Goal: Complete application form

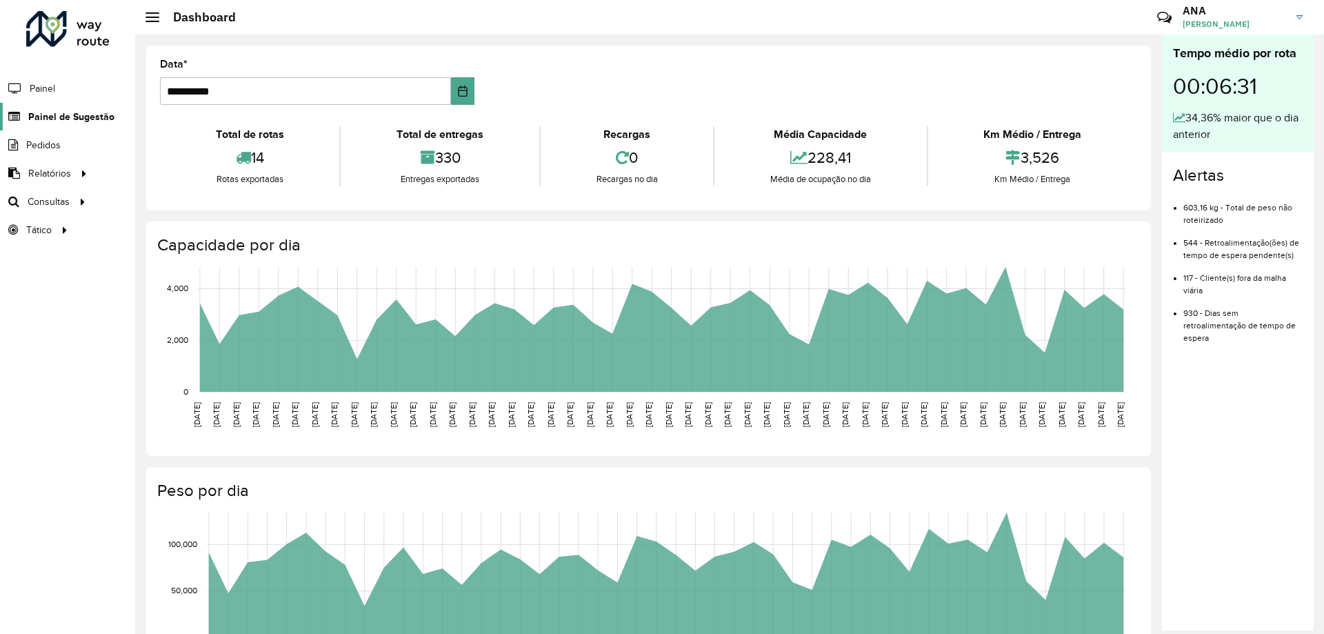
click at [76, 119] on span "Painel de Sugestão" at bounding box center [71, 117] width 86 height 14
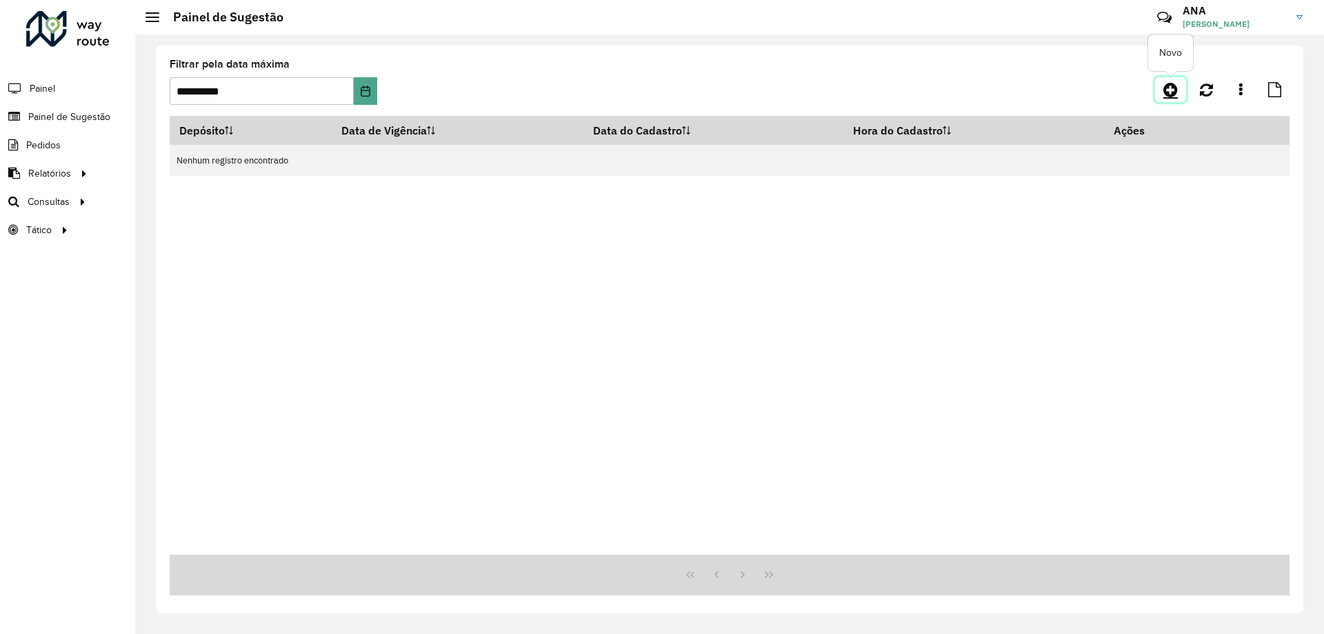
click at [1176, 91] on icon at bounding box center [1170, 89] width 14 height 17
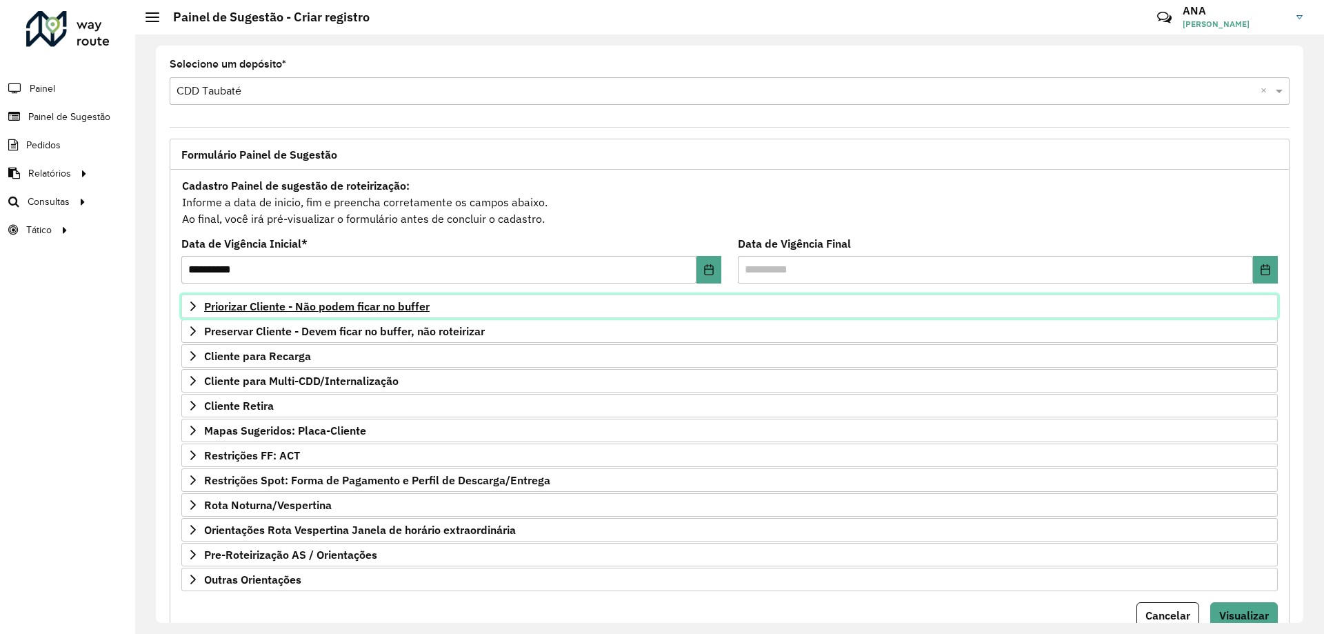
click at [304, 303] on span "Priorizar Cliente - Não podem ficar no buffer" at bounding box center [316, 306] width 225 height 11
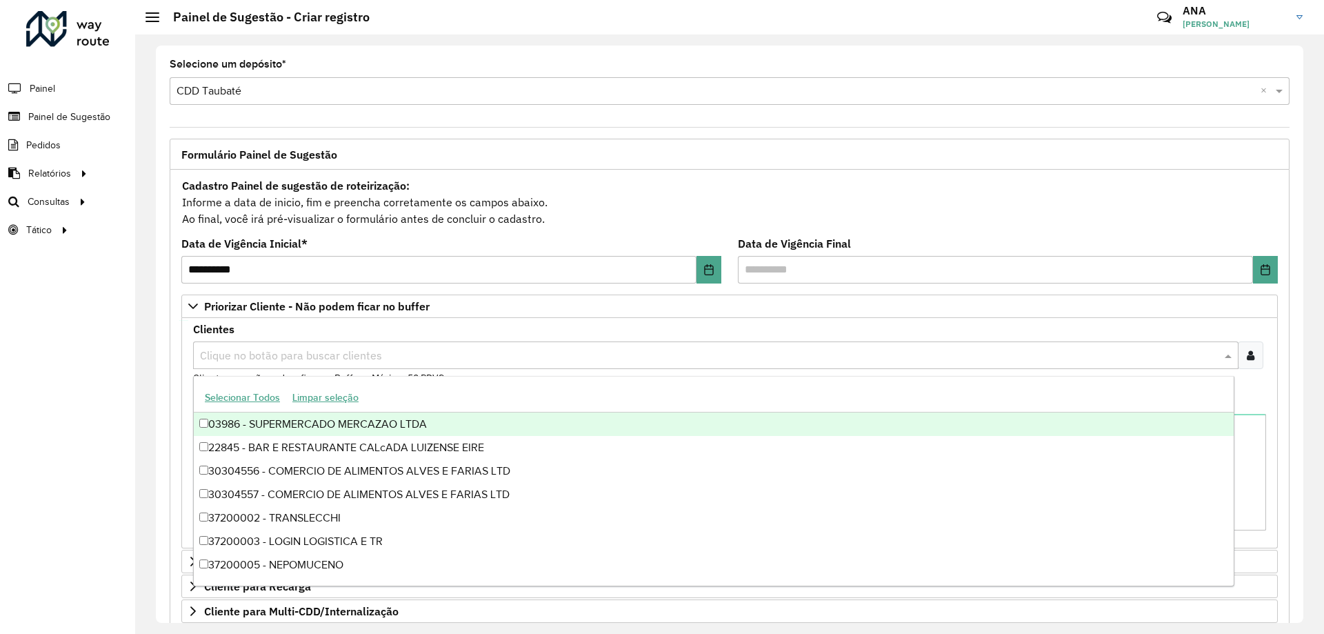
click at [310, 357] on input "text" at bounding box center [708, 355] width 1024 height 17
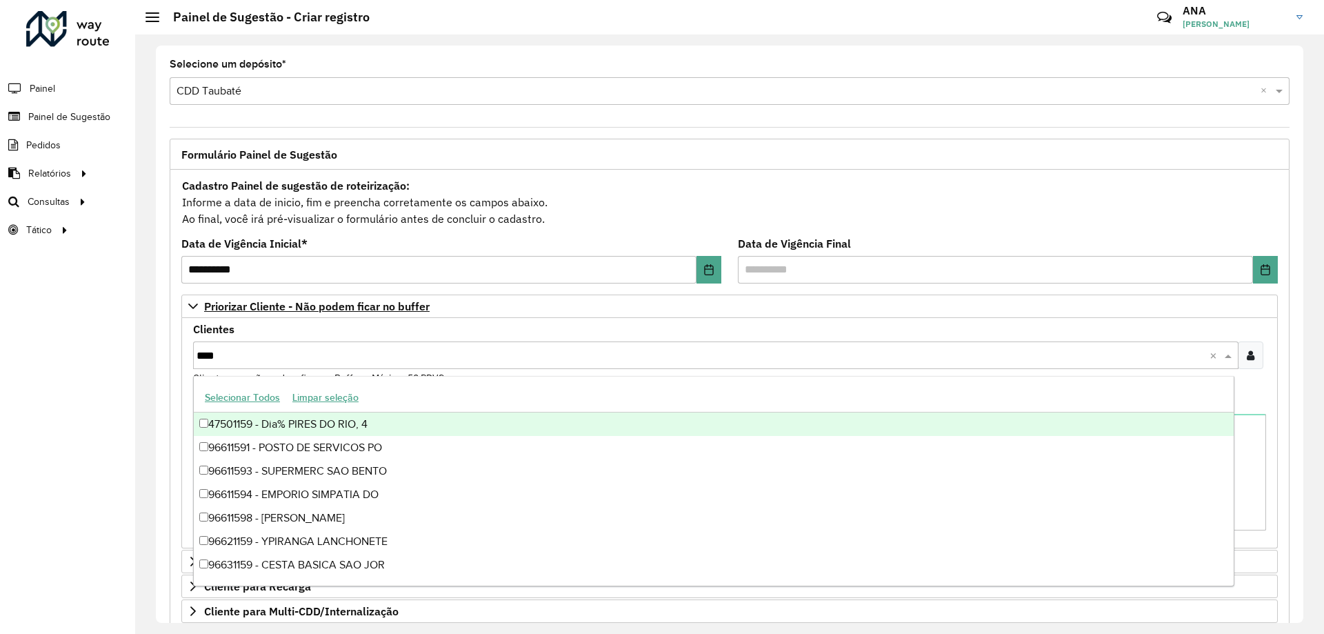
type input "*****"
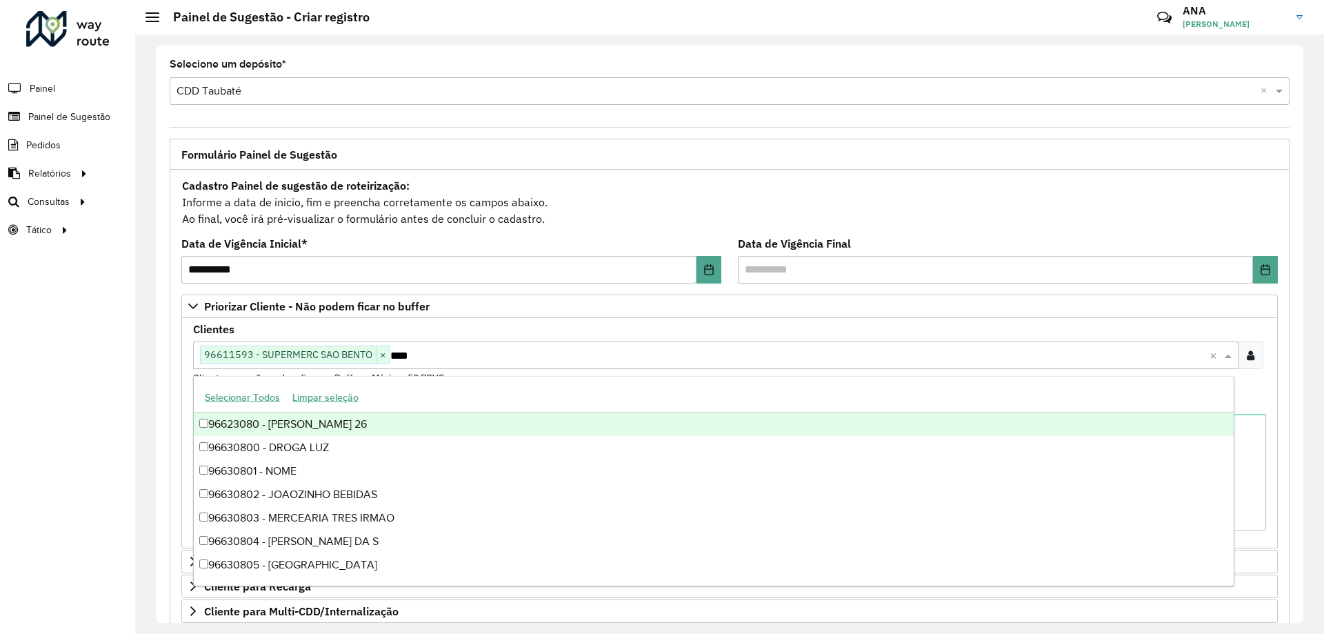
type input "*****"
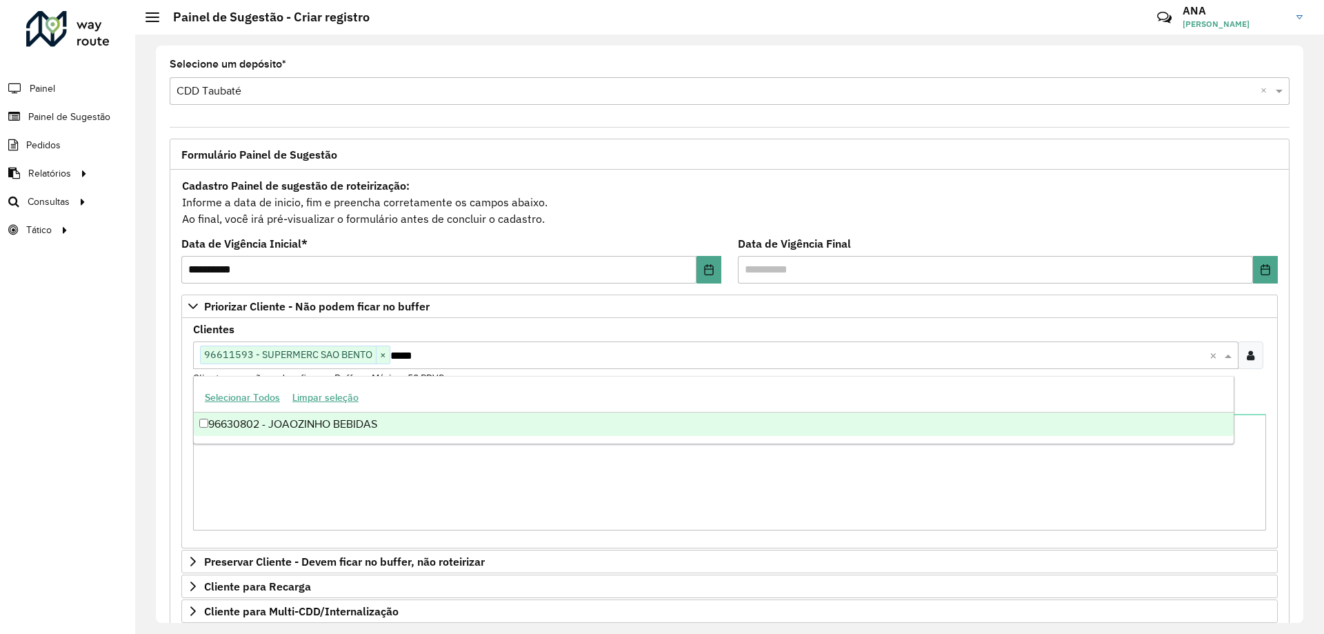
click at [345, 416] on div "96630802 - JOAOZINHO BEBIDAS" at bounding box center [714, 423] width 1040 height 23
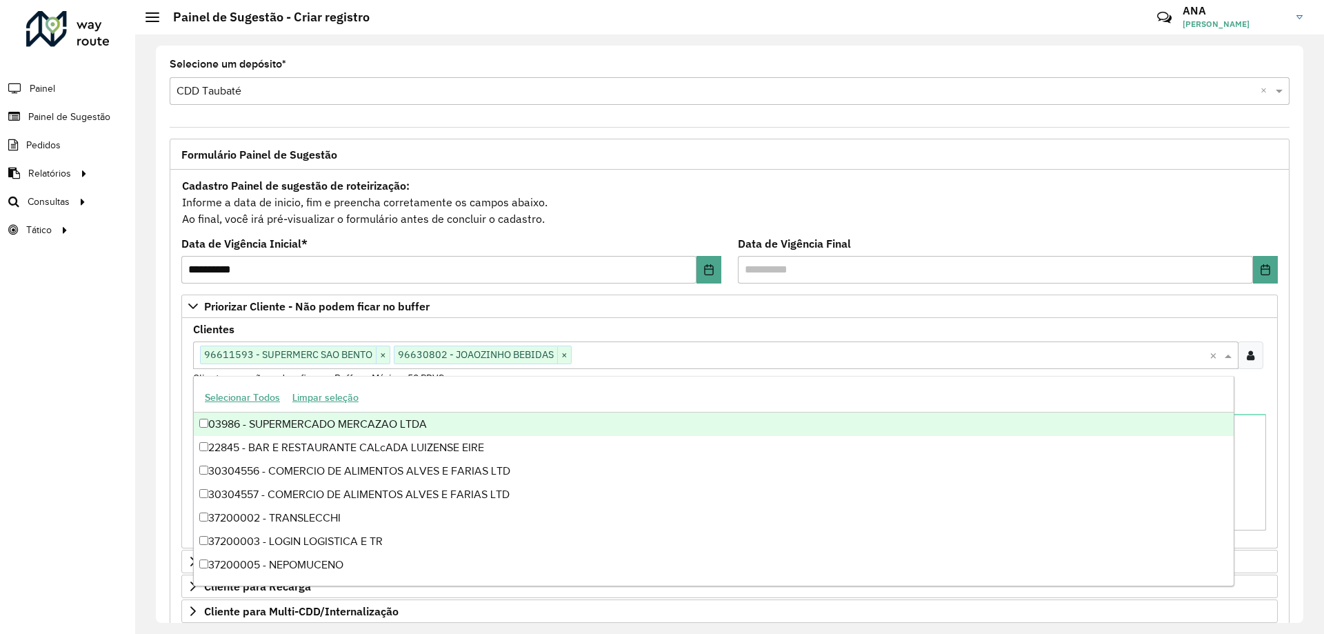
click at [653, 332] on div "Clientes Clique no botão para buscar clientes 96611593 - SUPERMERC SAO BENTO × …" at bounding box center [729, 354] width 1073 height 61
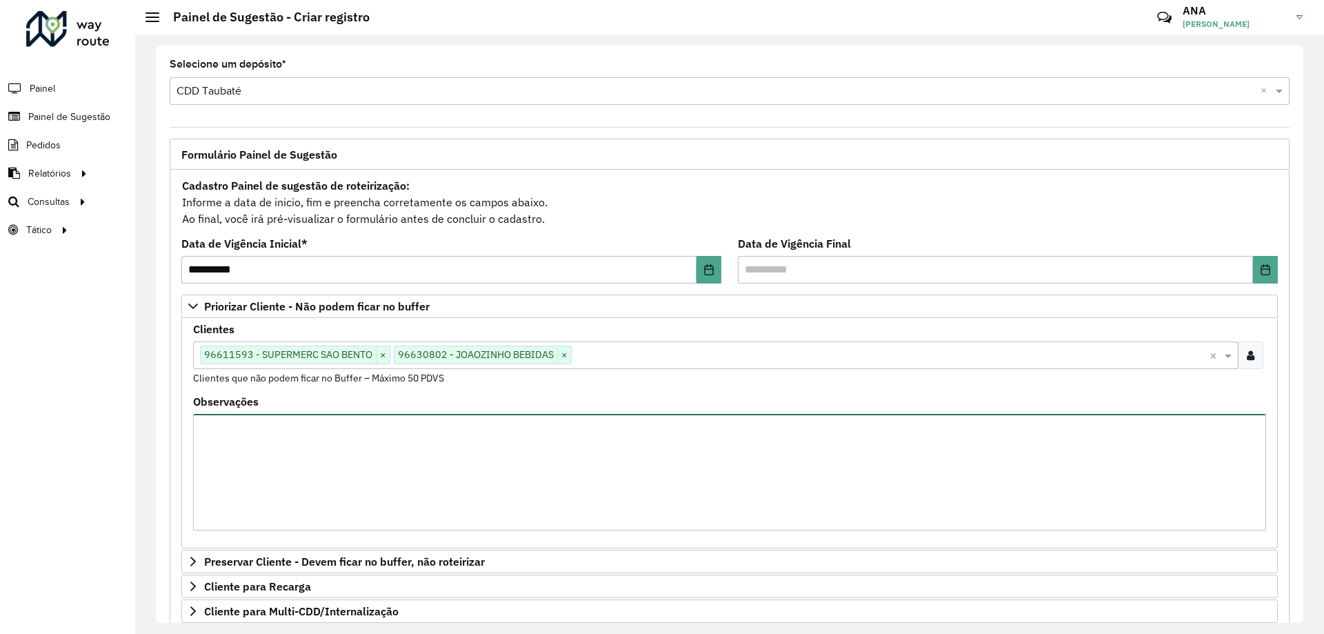
click at [341, 443] on textarea "Observações" at bounding box center [729, 472] width 1073 height 117
click at [620, 350] on input "text" at bounding box center [891, 355] width 638 height 17
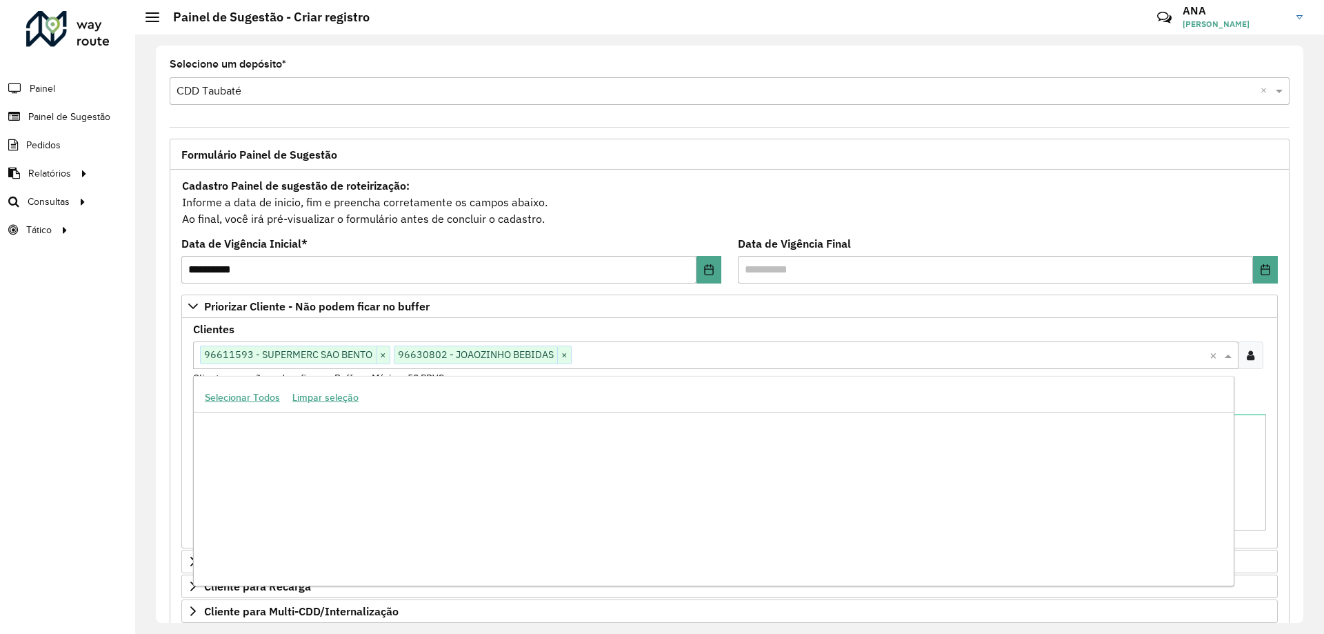
scroll to position [334326, 0]
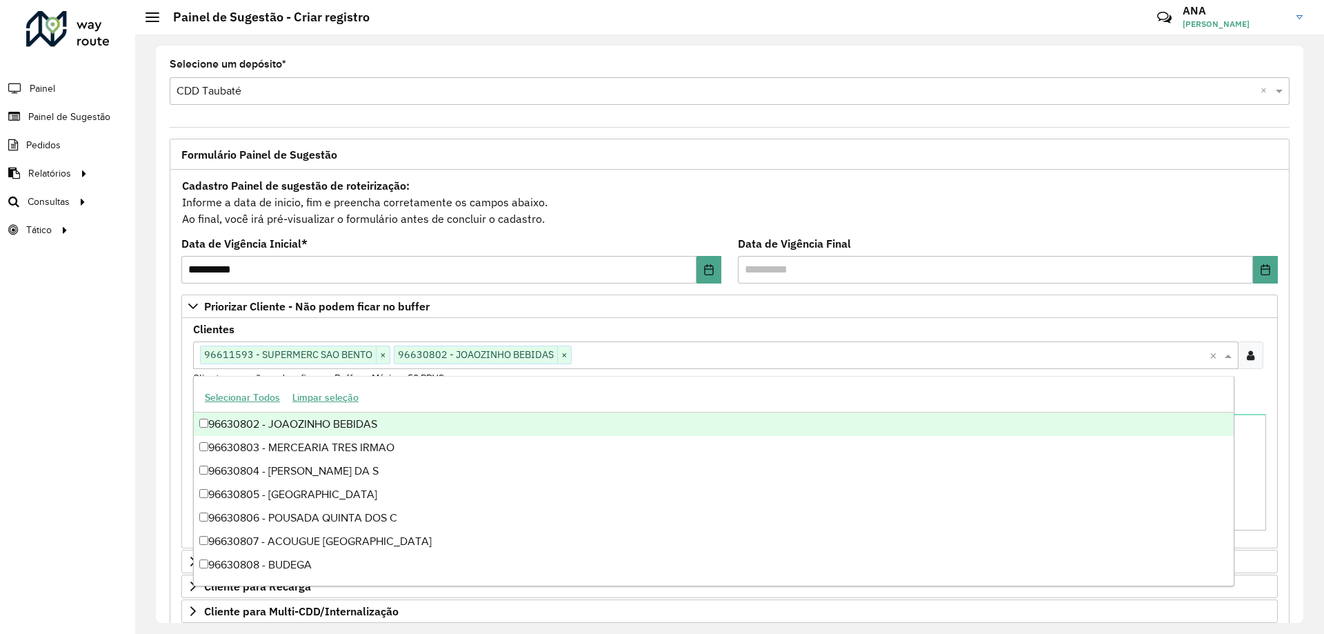
click at [636, 335] on div "Clientes Clique no botão para buscar clientes 96611593 - SUPERMERC SAO BENTO × …" at bounding box center [729, 354] width 1073 height 61
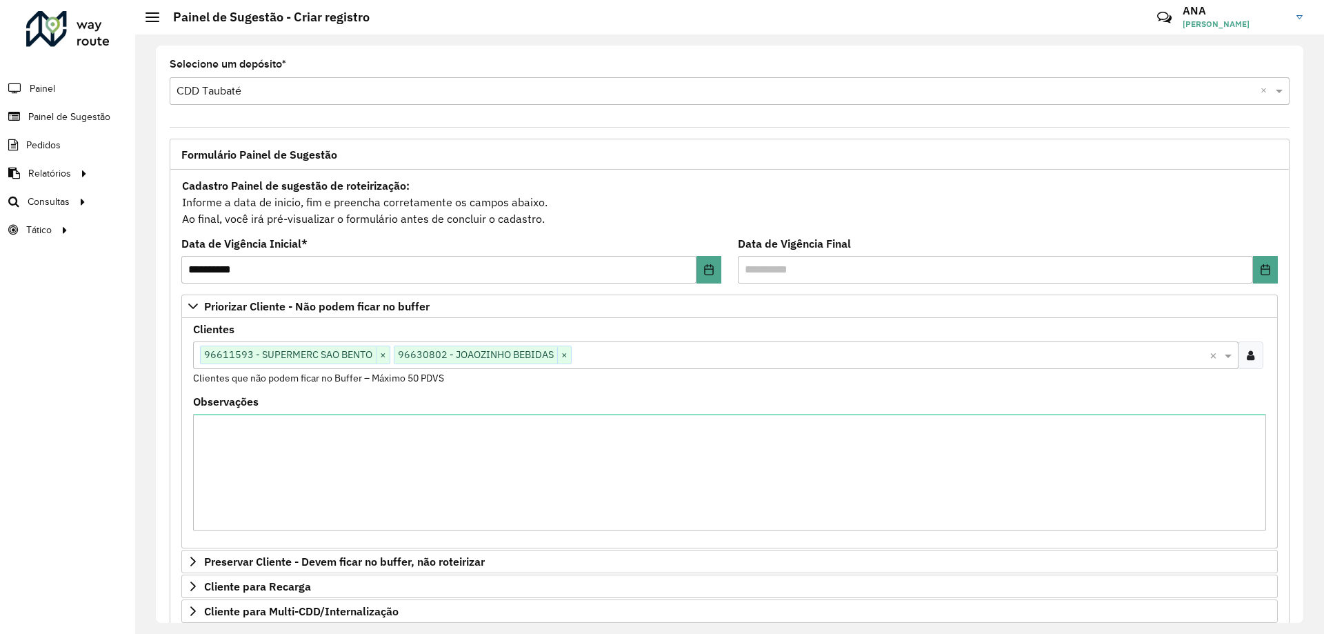
scroll to position [284, 0]
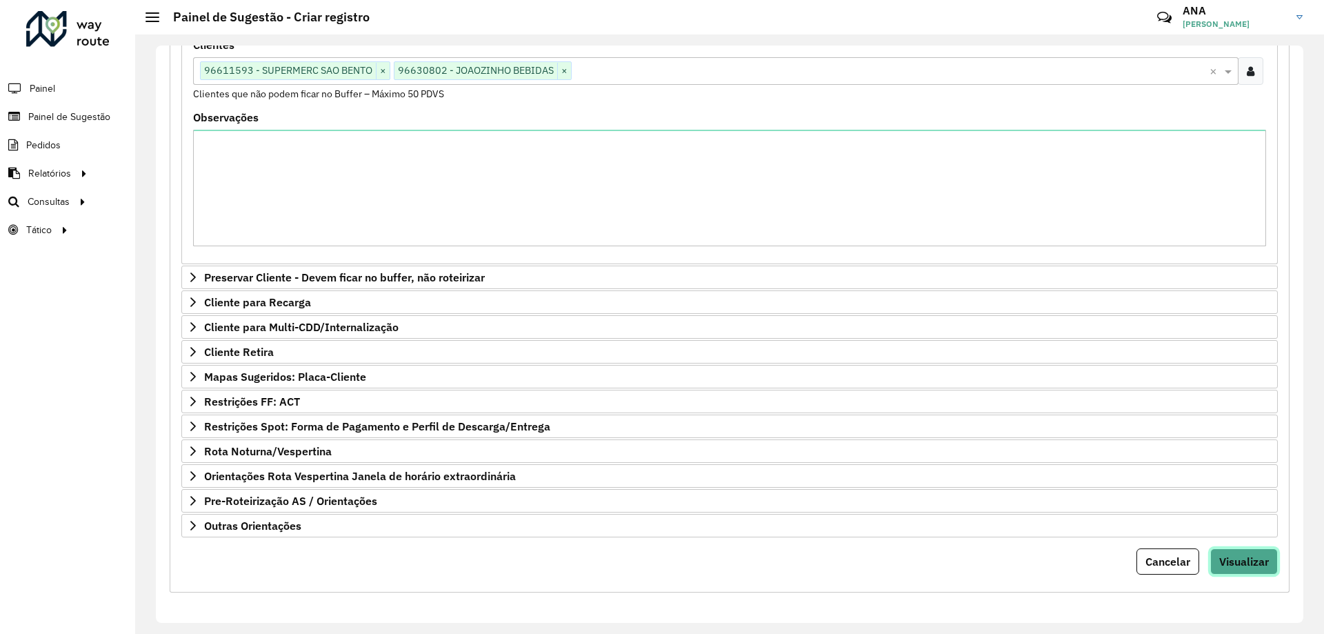
click at [1251, 564] on span "Visualizar" at bounding box center [1244, 561] width 50 height 14
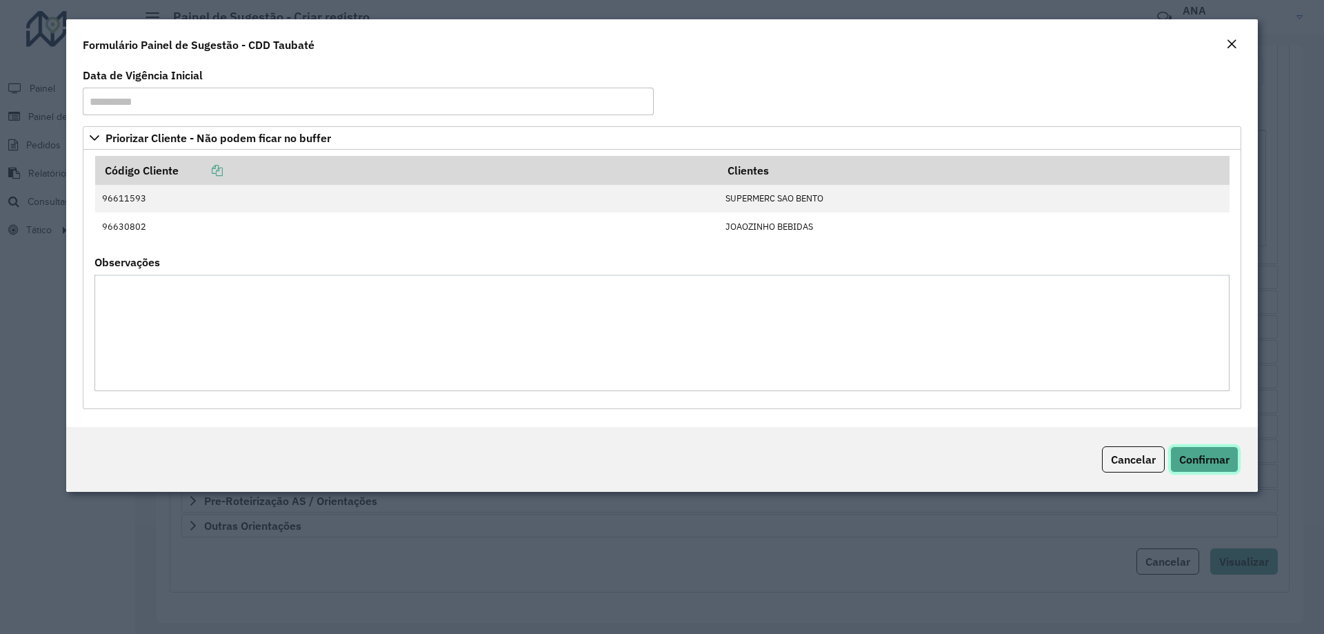
click at [1208, 461] on span "Confirmar" at bounding box center [1204, 459] width 50 height 14
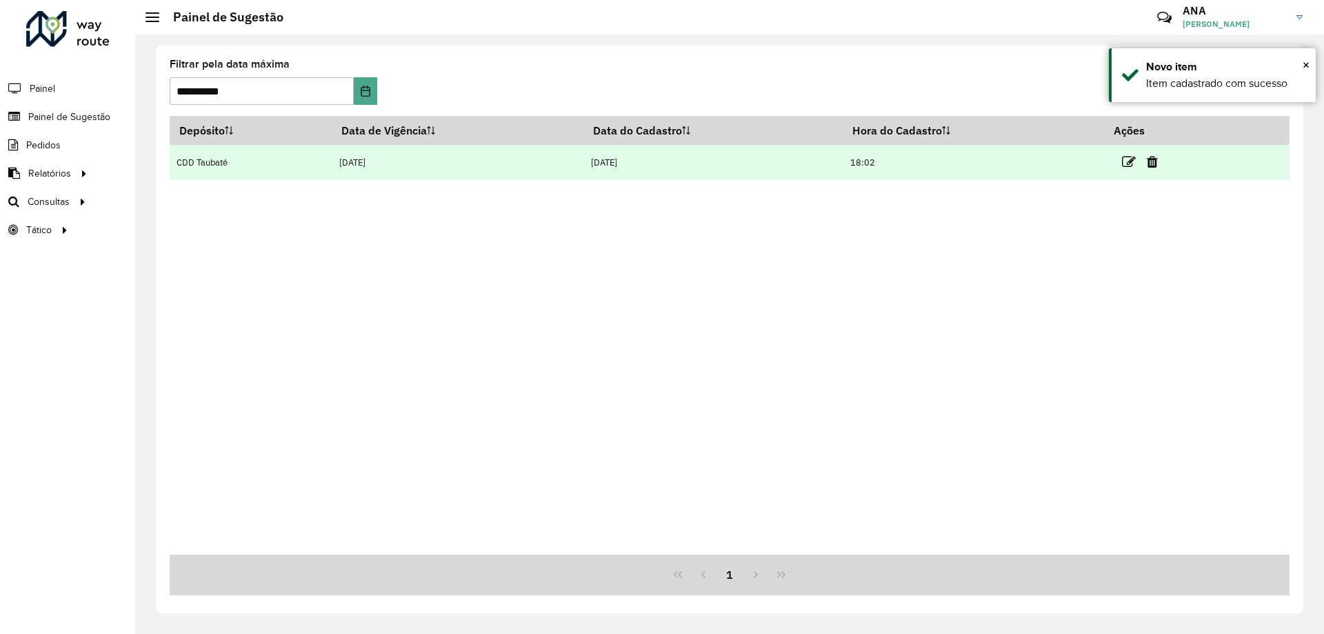
click at [382, 166] on td "[DATE]" at bounding box center [458, 162] width 252 height 35
click at [1133, 160] on icon at bounding box center [1129, 162] width 14 height 14
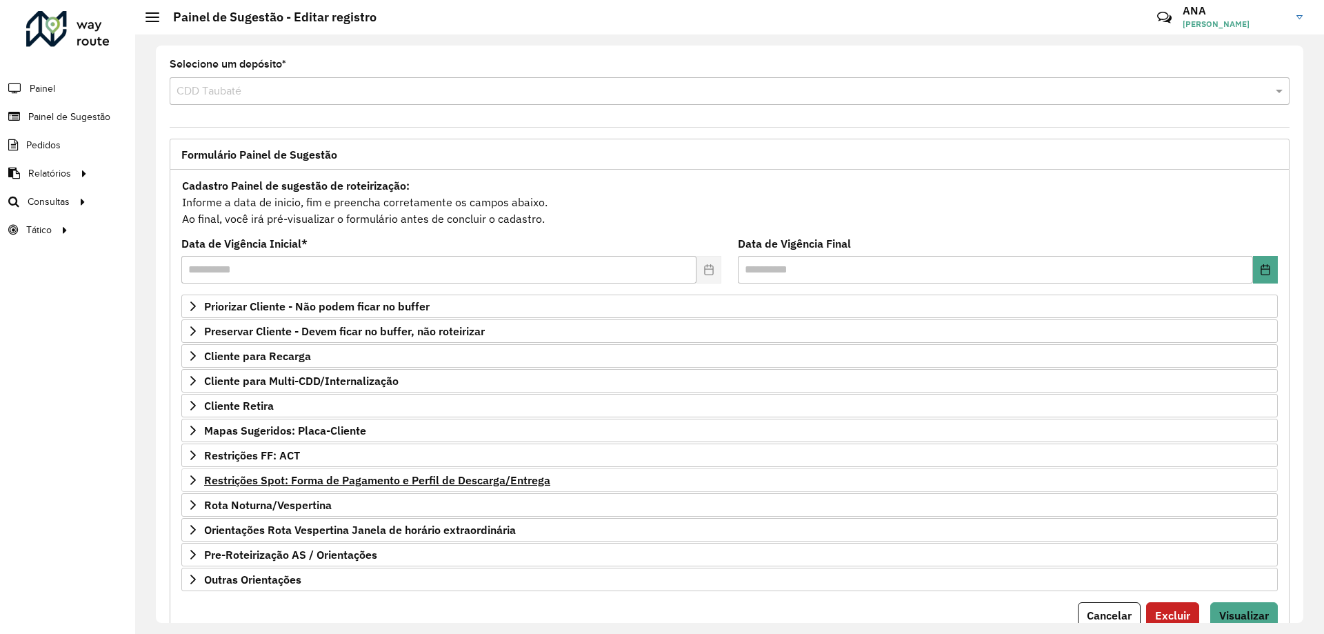
scroll to position [54, 0]
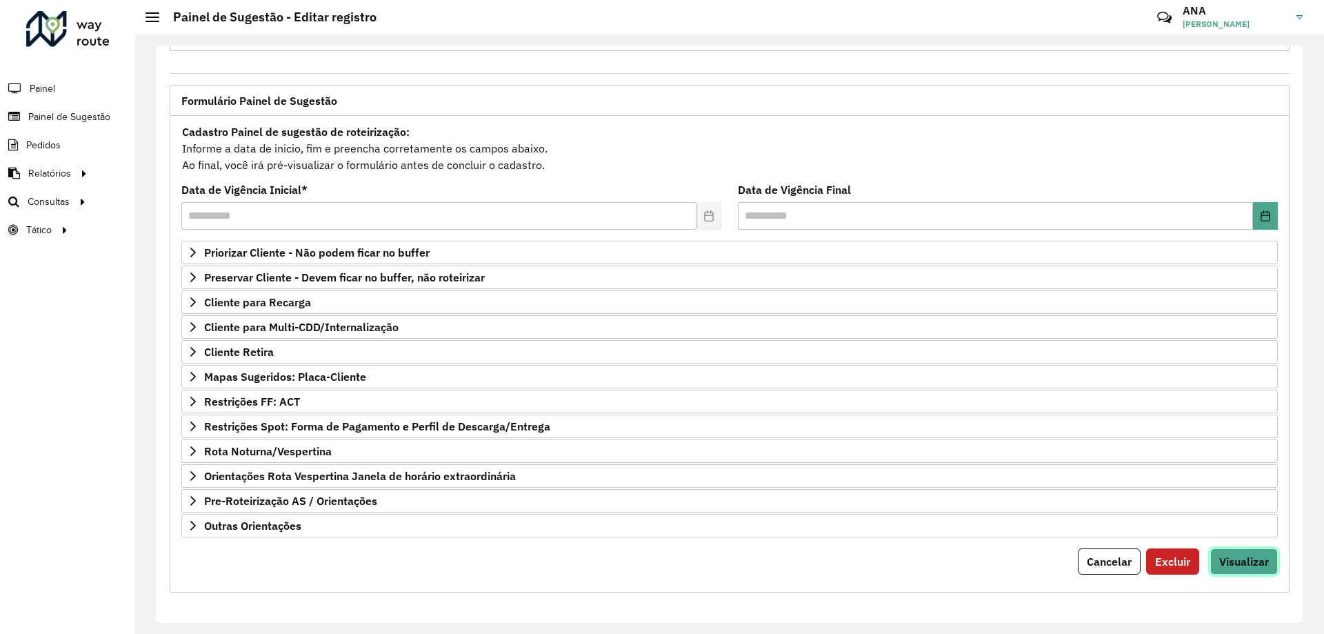
click at [1229, 565] on span "Visualizar" at bounding box center [1244, 561] width 50 height 14
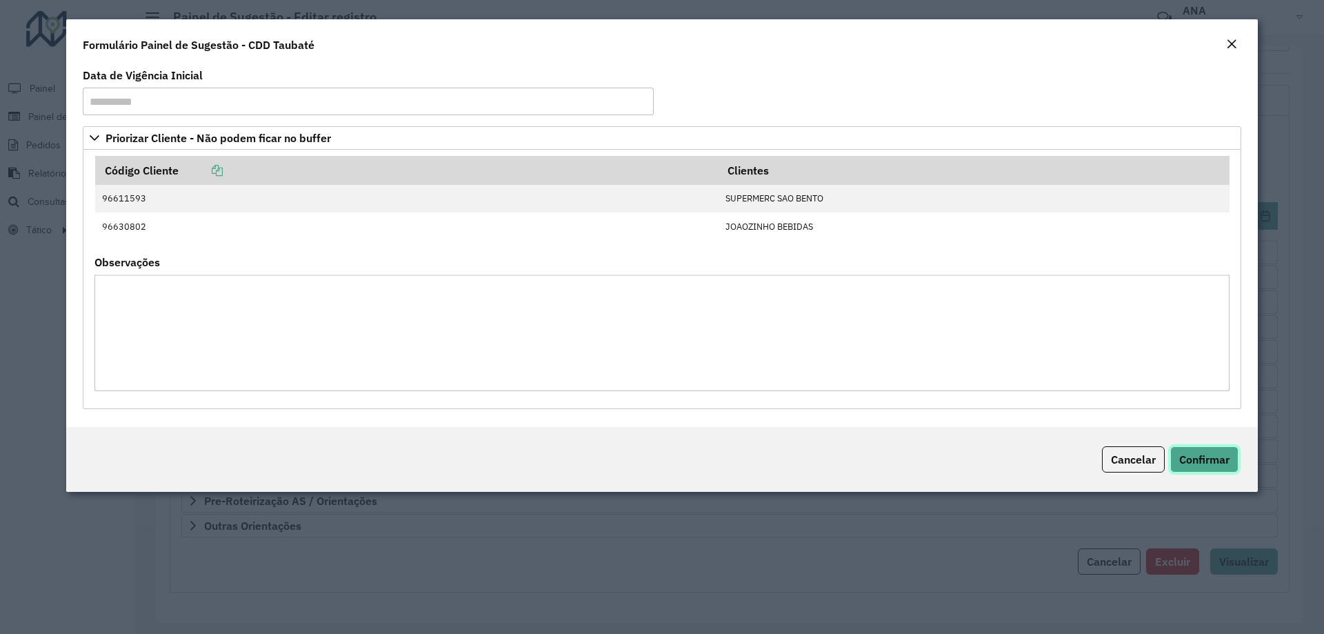
click at [1211, 449] on button "Confirmar" at bounding box center [1204, 459] width 68 height 26
